Goal: Check status: Check status

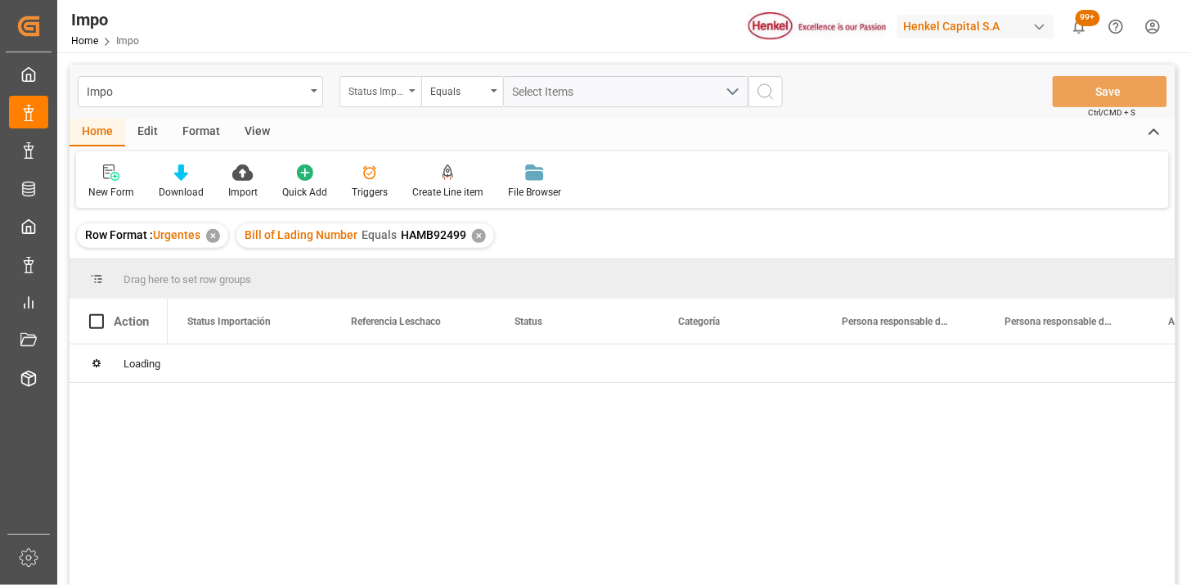
click at [403, 104] on div "Status Importación" at bounding box center [381, 91] width 82 height 31
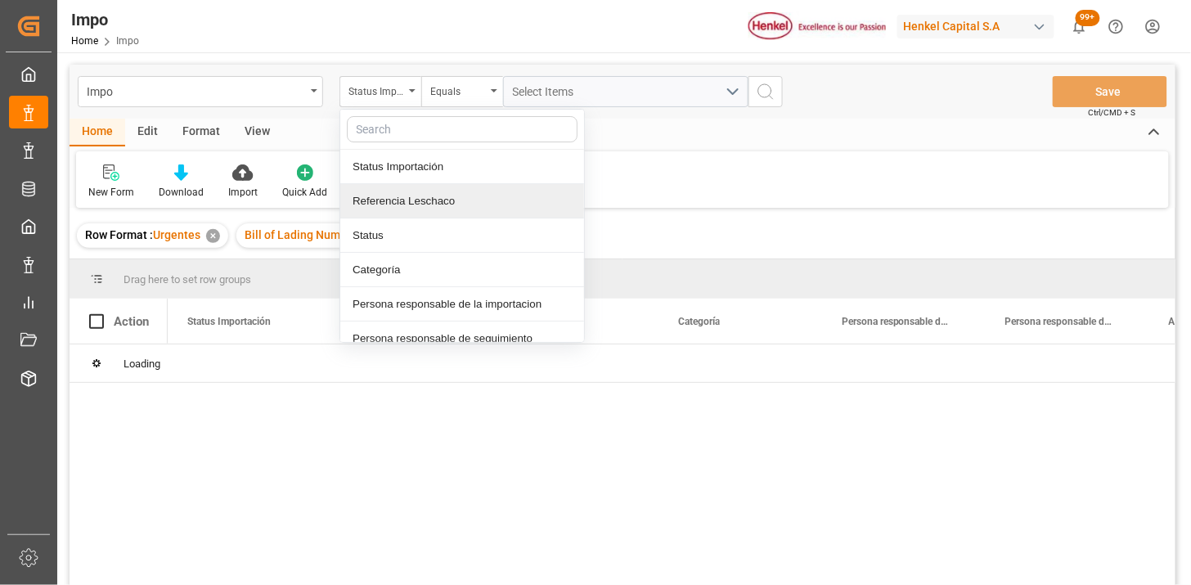
drag, startPoint x: 420, startPoint y: 192, endPoint x: 443, endPoint y: 169, distance: 33.0
click at [422, 192] on div "Referencia Leschaco" at bounding box center [462, 201] width 244 height 34
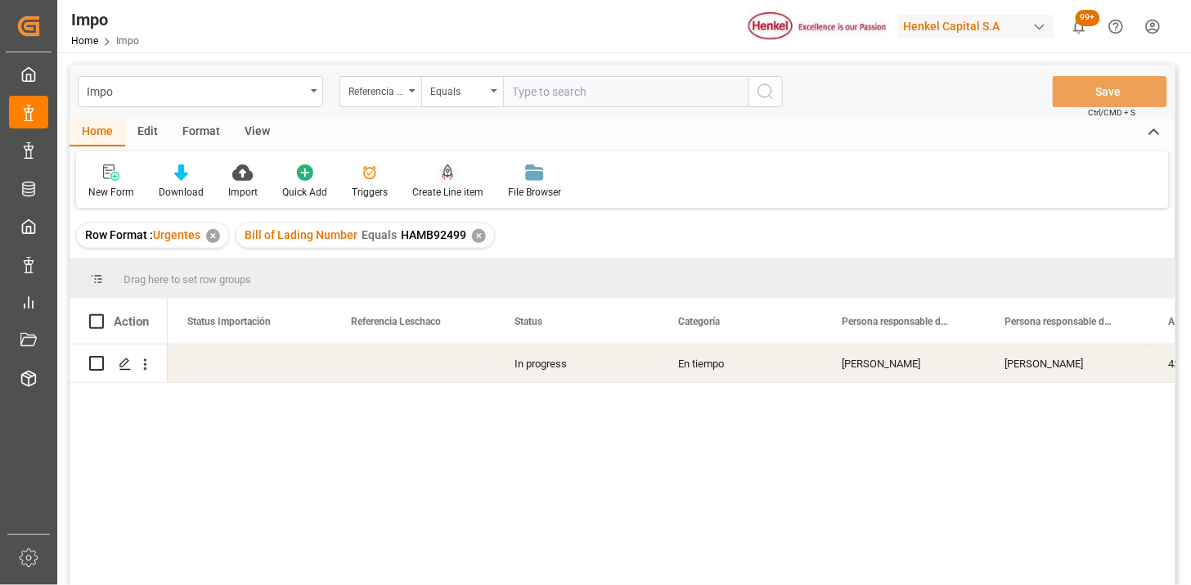
click at [518, 93] on input "text" at bounding box center [625, 91] width 245 height 31
type input "251006900666"
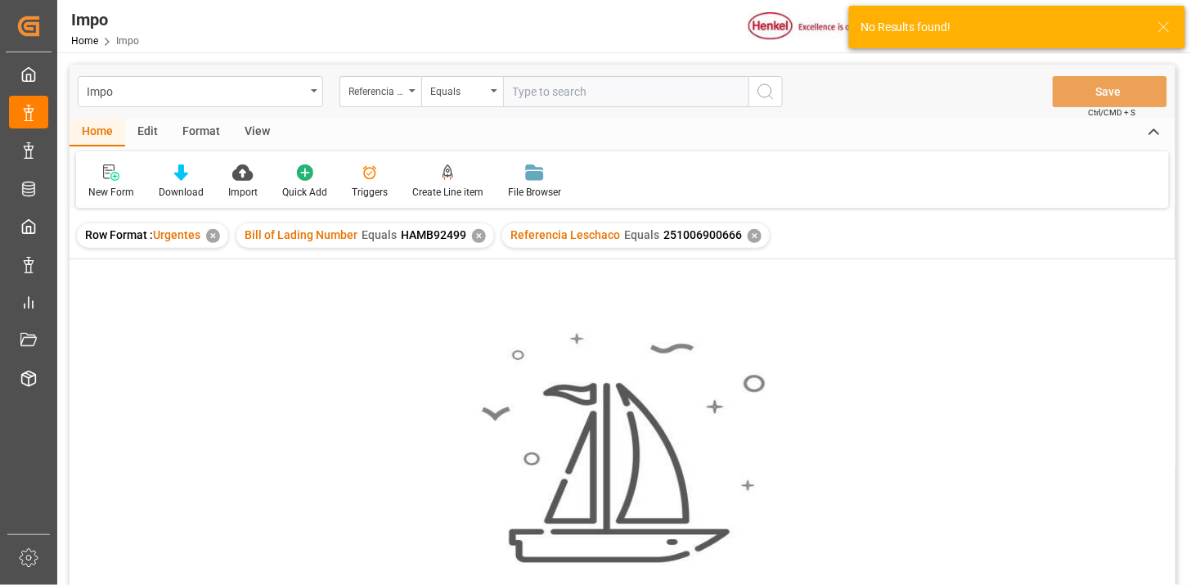
click at [476, 240] on div "✕" at bounding box center [479, 236] width 14 height 14
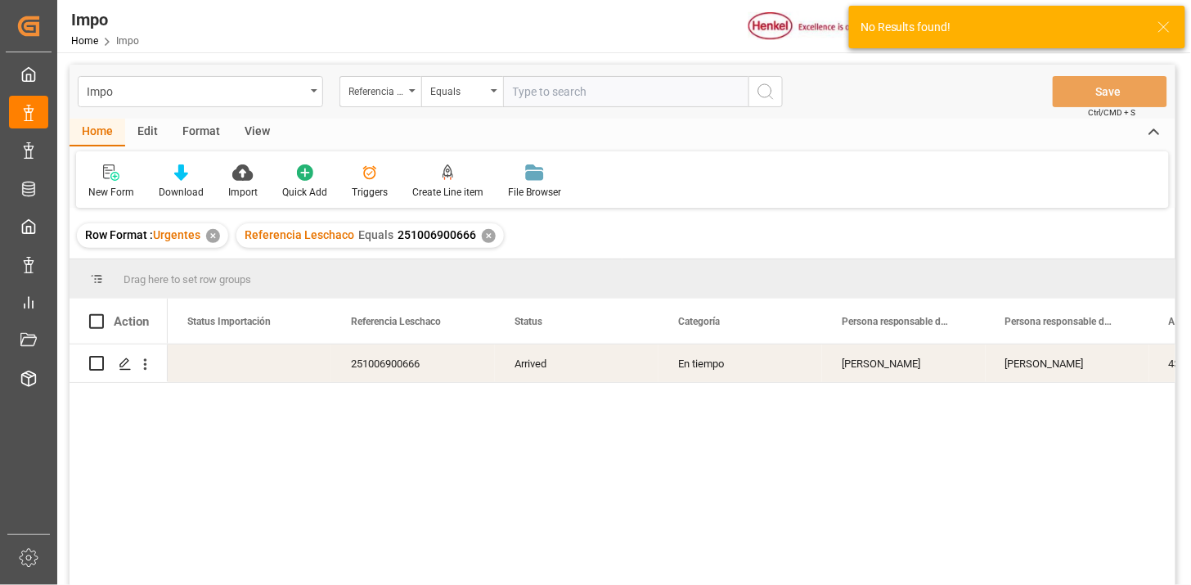
drag, startPoint x: 254, startPoint y: 124, endPoint x: 241, endPoint y: 135, distance: 16.2
click at [254, 125] on div "View" at bounding box center [257, 133] width 50 height 28
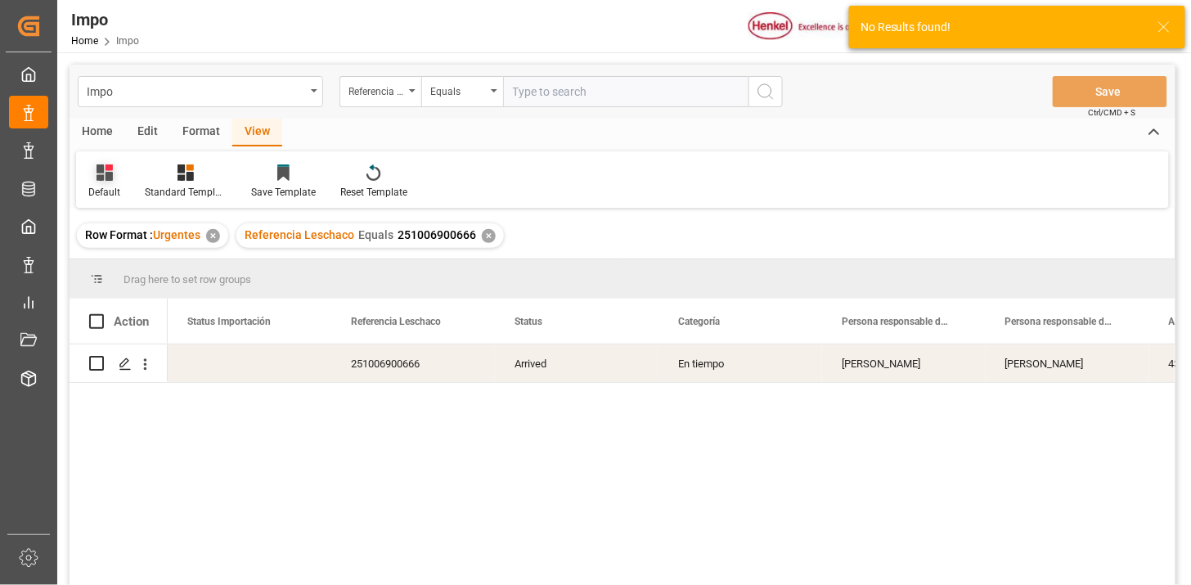
click at [111, 181] on div "Default" at bounding box center [104, 182] width 56 height 36
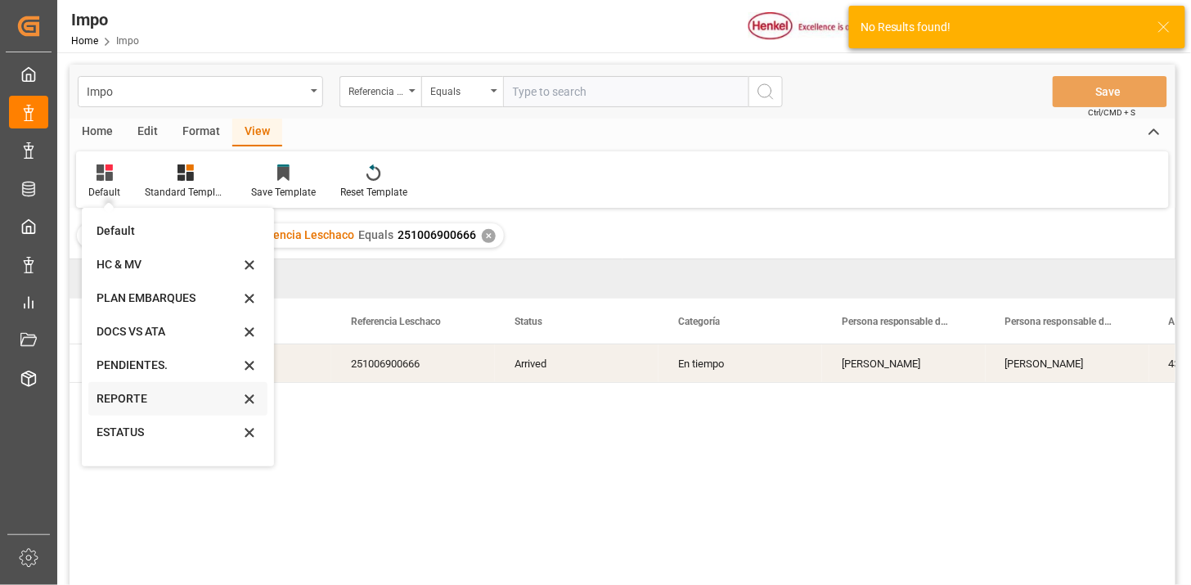
click at [137, 397] on div "REPORTE" at bounding box center [168, 398] width 143 height 17
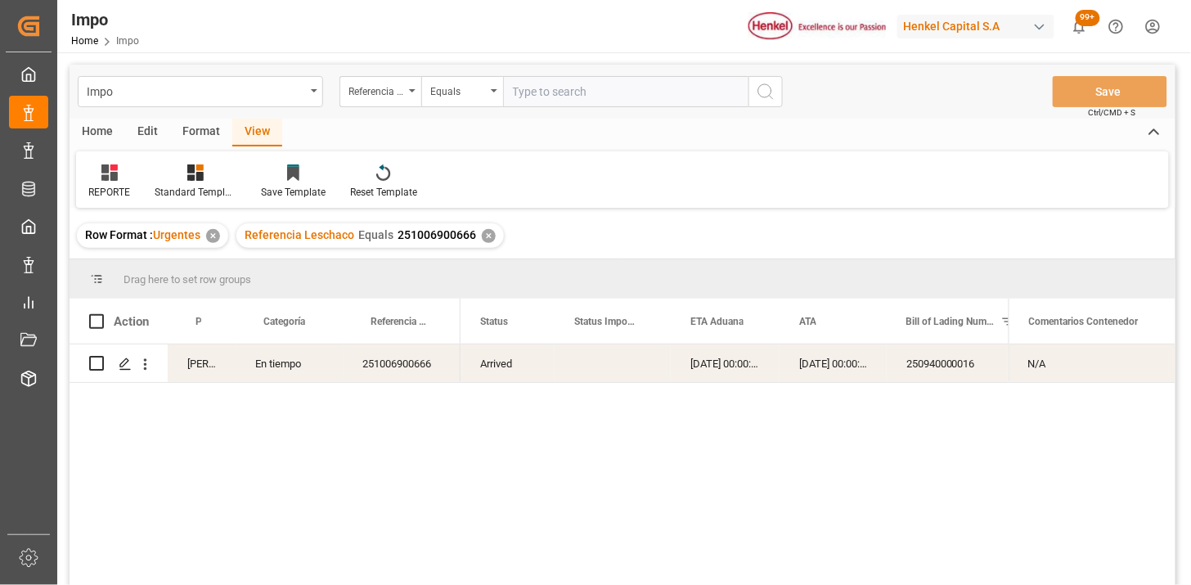
click at [690, 367] on div "[DATE] 00:00:00" at bounding box center [725, 363] width 109 height 38
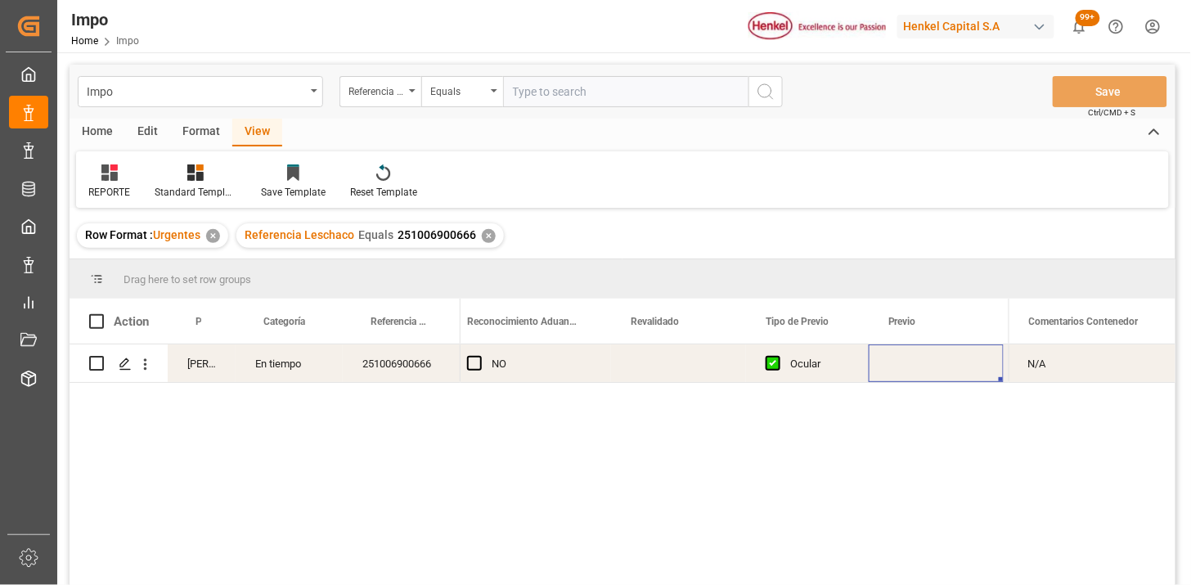
click at [677, 356] on div "Press SPACE to select this row." at bounding box center [678, 363] width 135 height 38
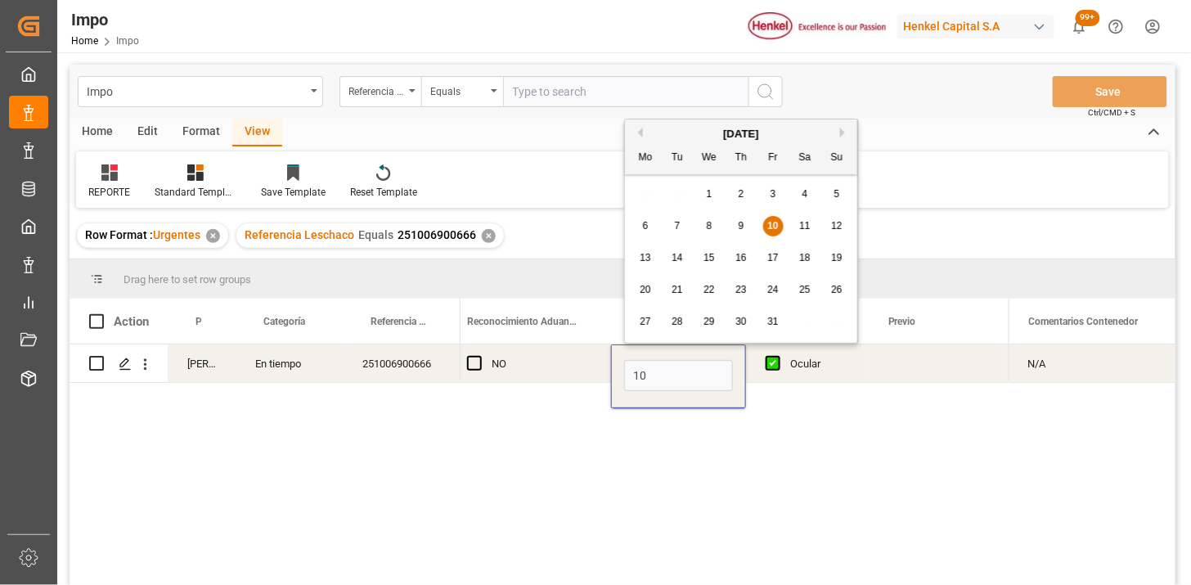
type input "[DATE]"
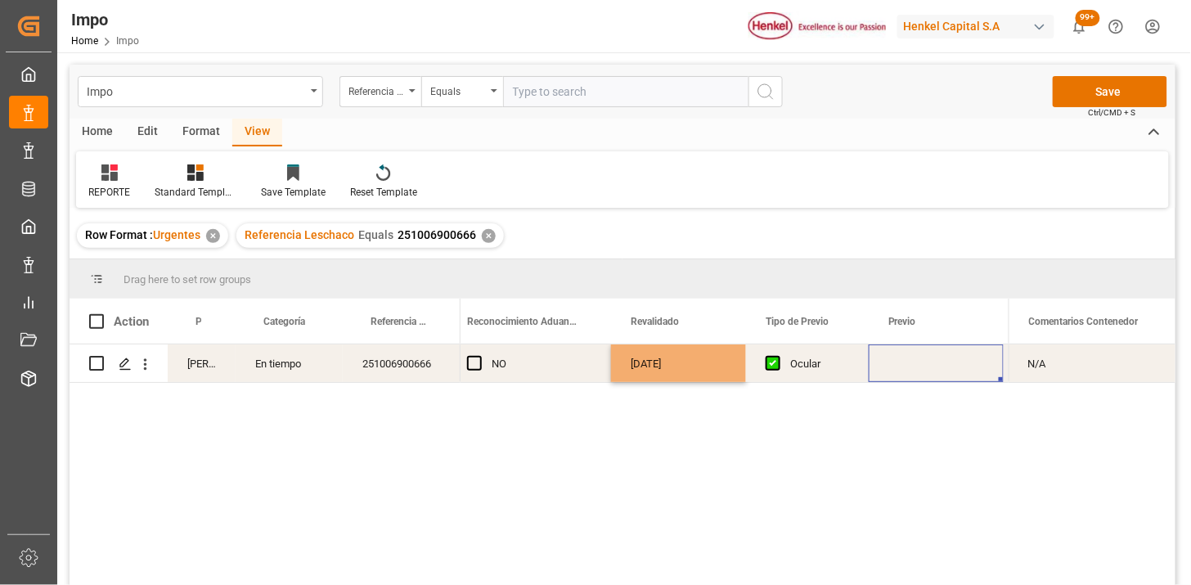
click at [923, 358] on div "Press SPACE to select this row." at bounding box center [936, 363] width 135 height 38
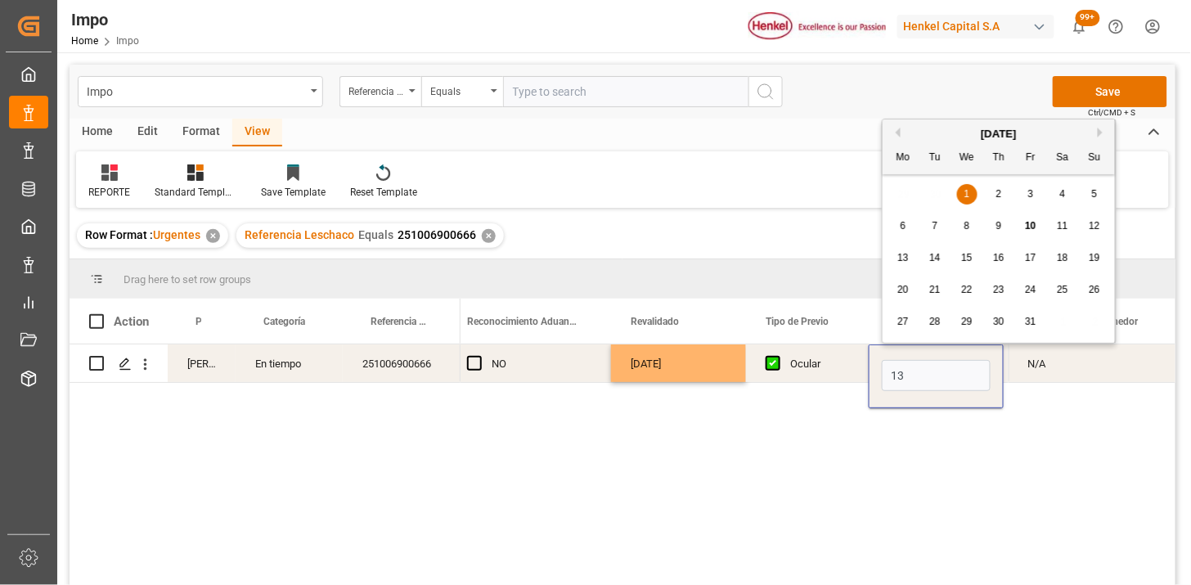
type input "[DATE]"
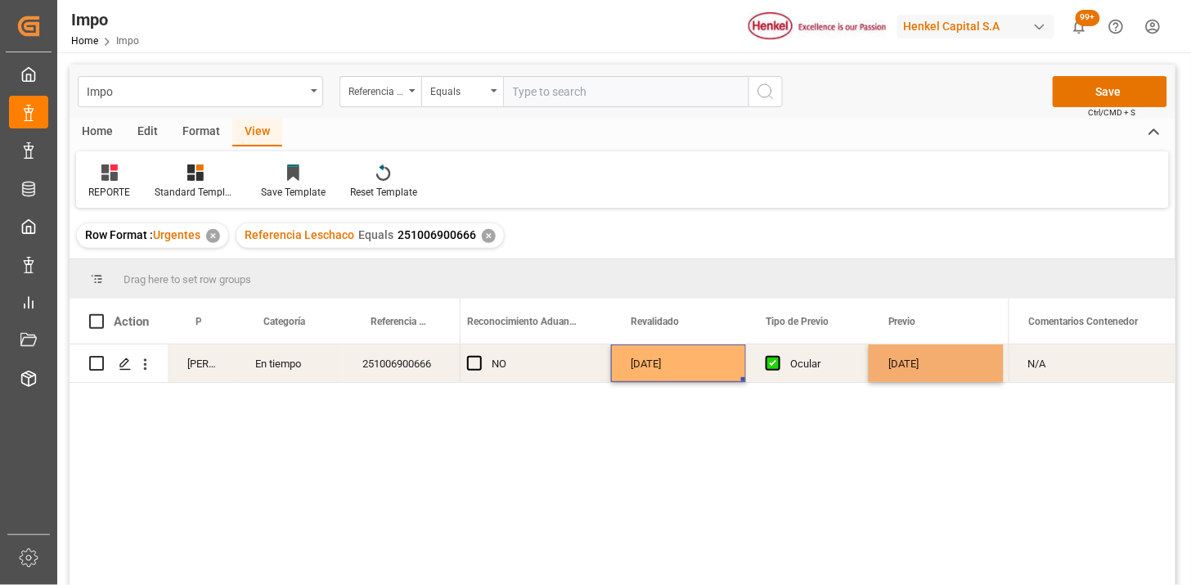
click at [677, 357] on div "[DATE]" at bounding box center [678, 363] width 135 height 38
